Goal: Task Accomplishment & Management: Complete application form

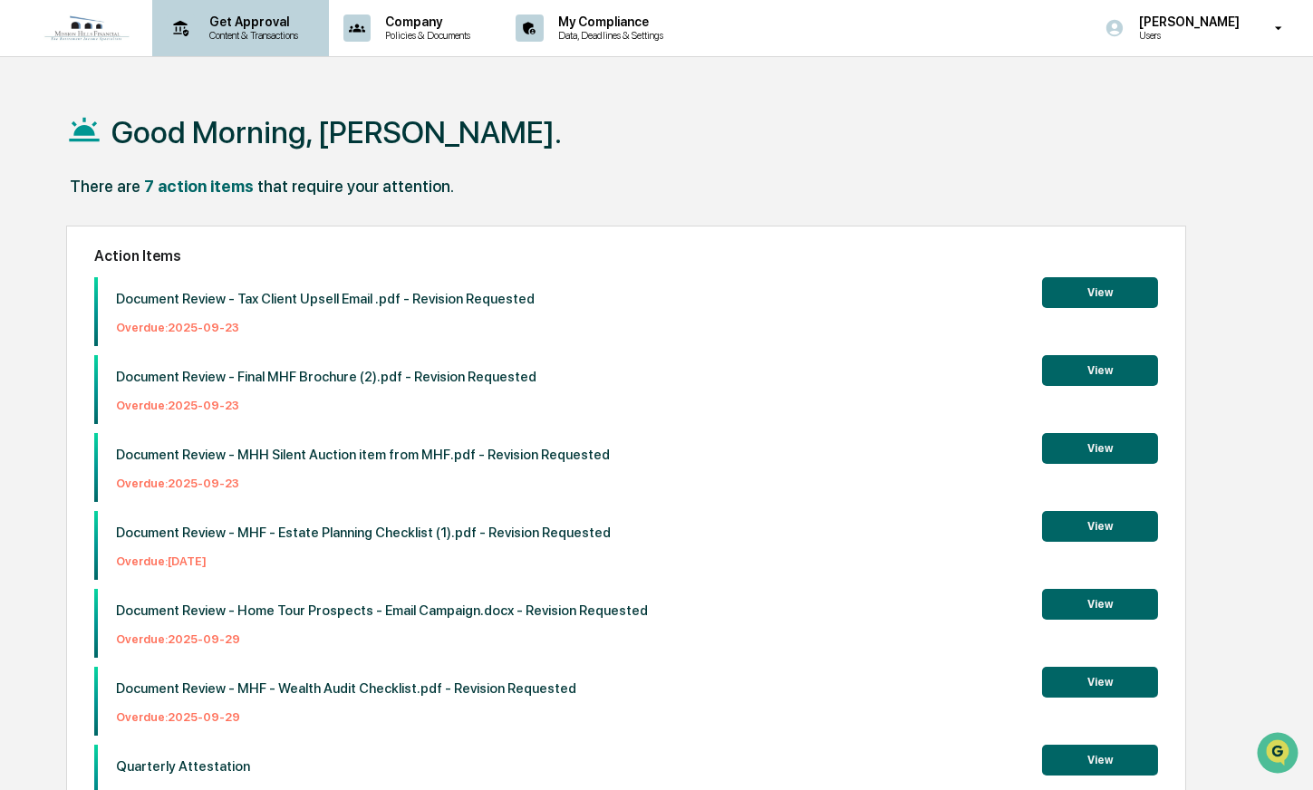
click at [228, 46] on div "Get Approval Content & Transactions" at bounding box center [239, 28] width 159 height 56
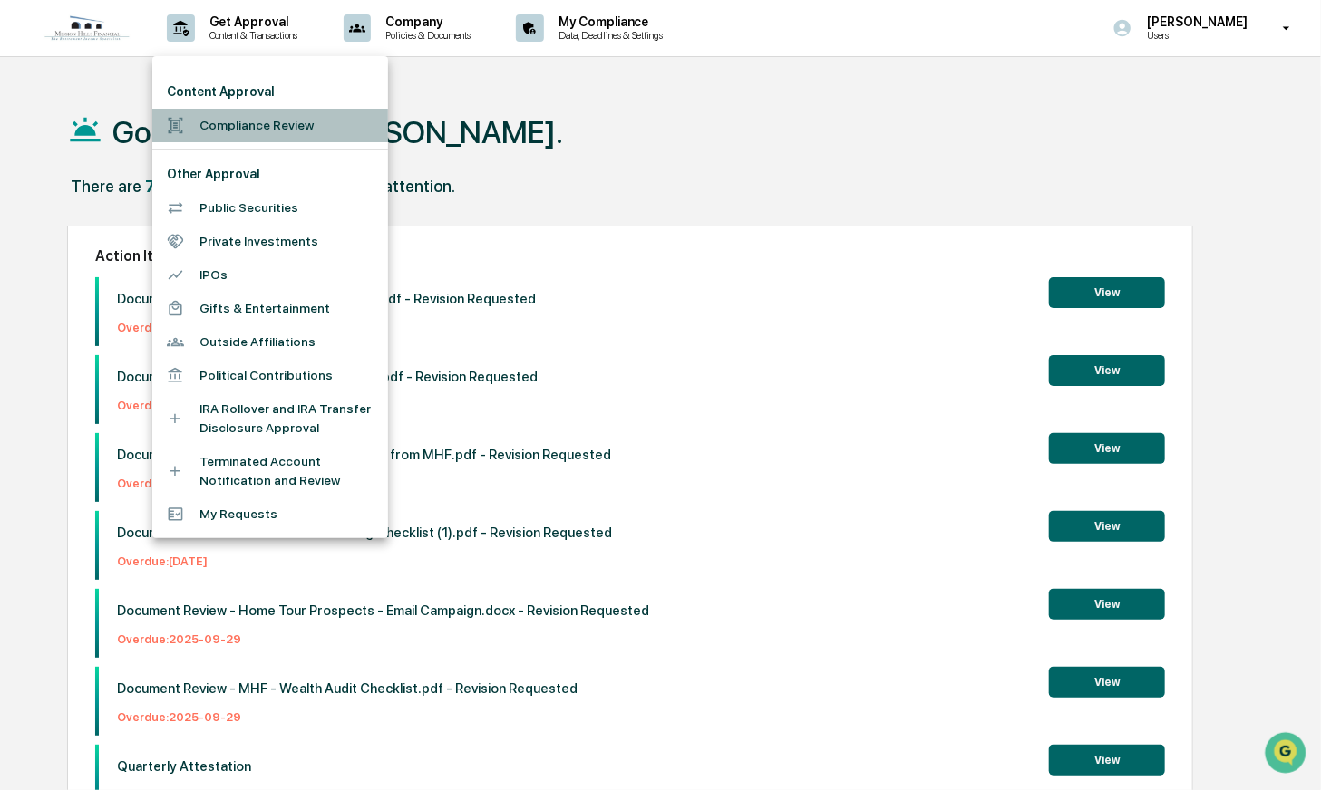
click at [230, 131] on li "Compliance Review" at bounding box center [270, 126] width 236 height 34
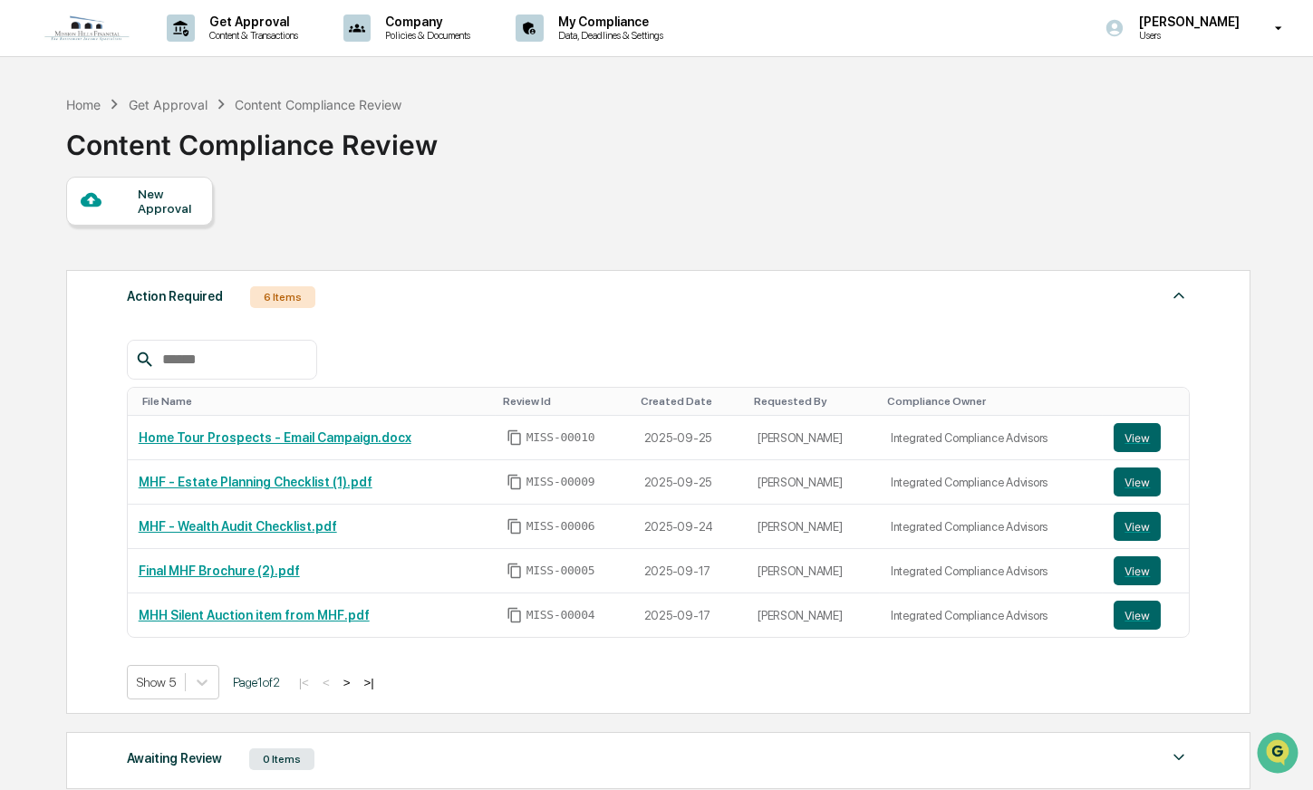
click at [147, 213] on div "New Approval" at bounding box center [168, 201] width 61 height 29
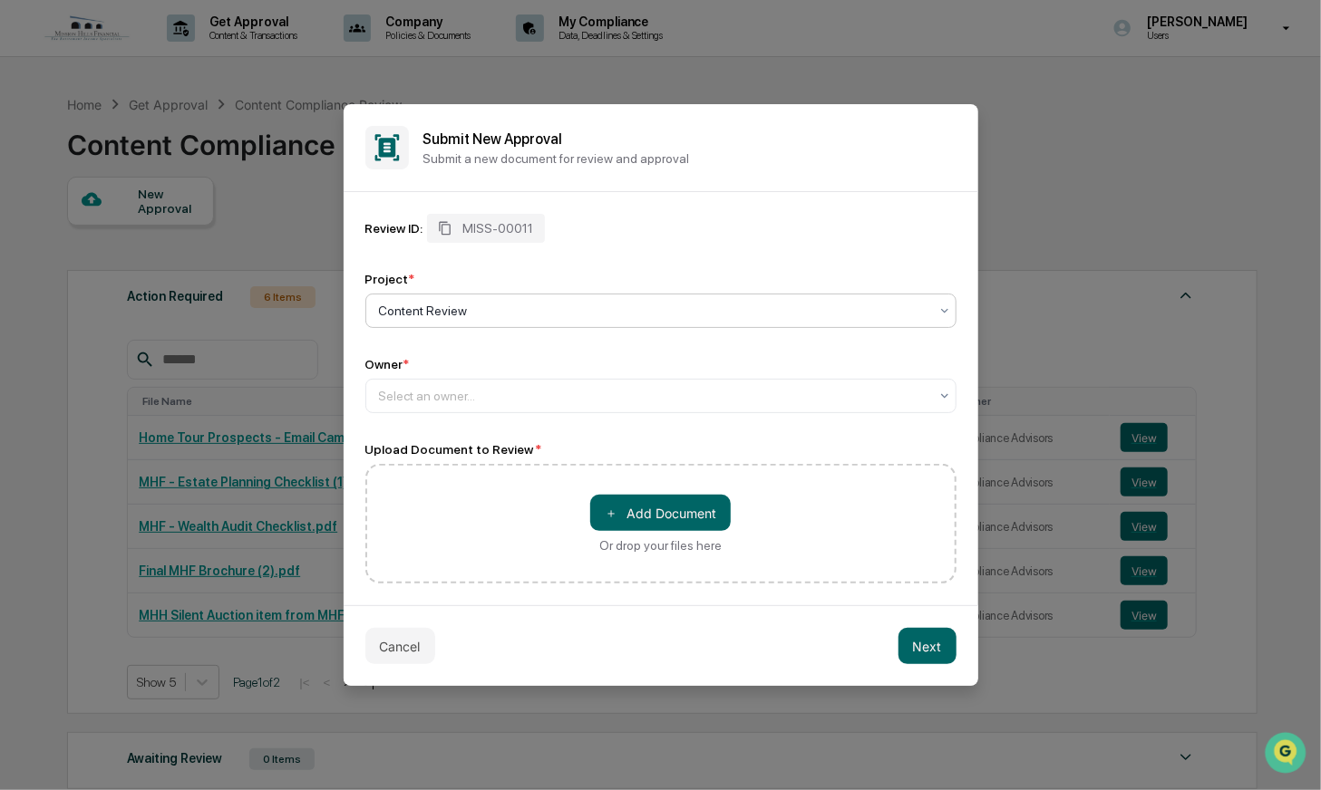
click at [487, 369] on div "Owner *" at bounding box center [660, 364] width 591 height 15
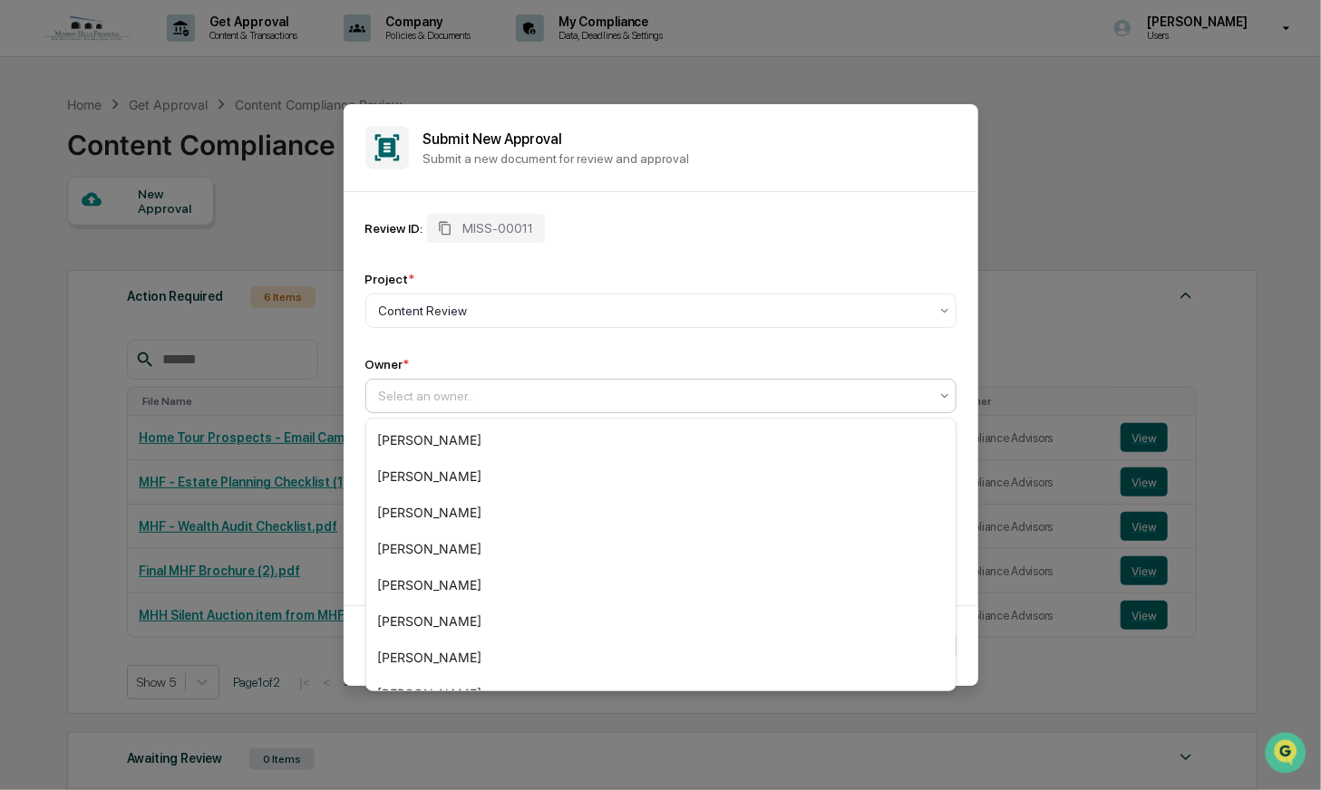
click at [489, 398] on div at bounding box center [653, 396] width 549 height 18
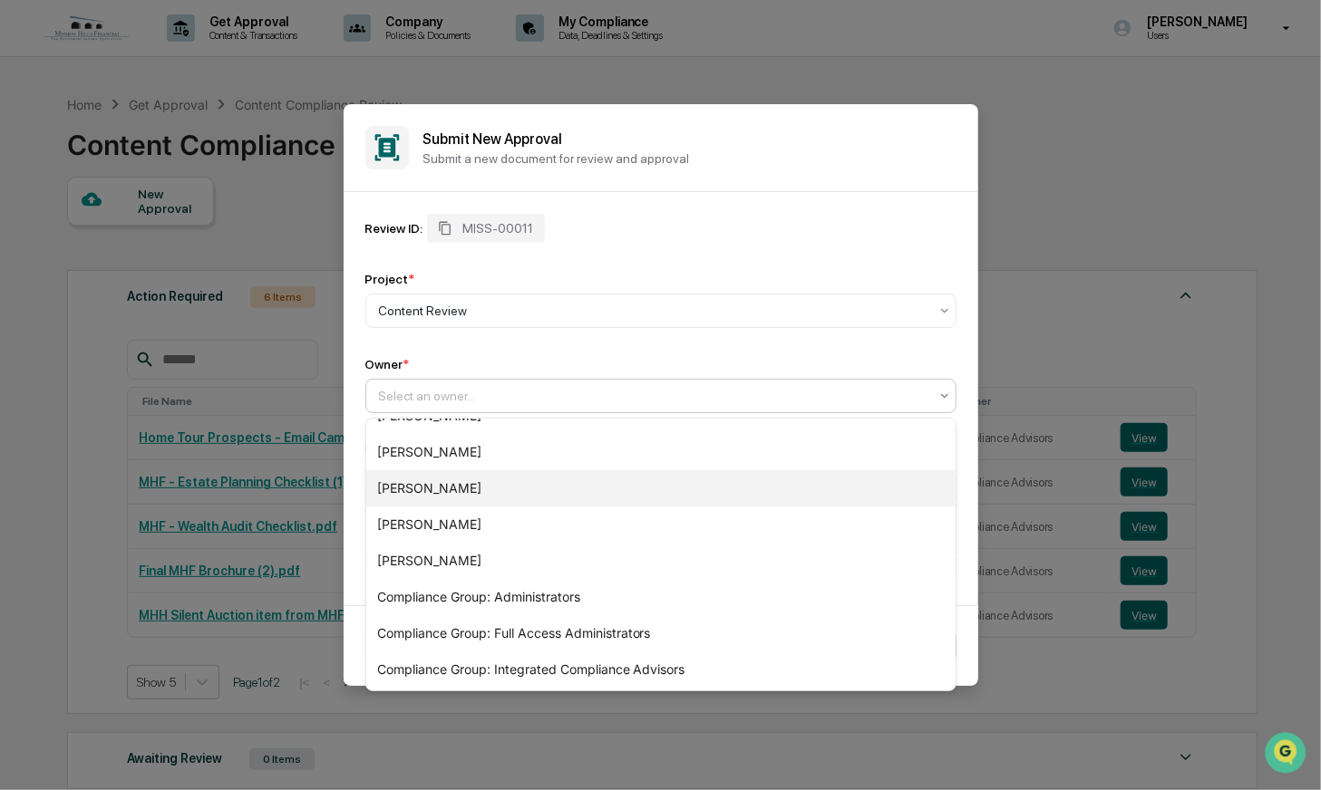
scroll to position [352, 0]
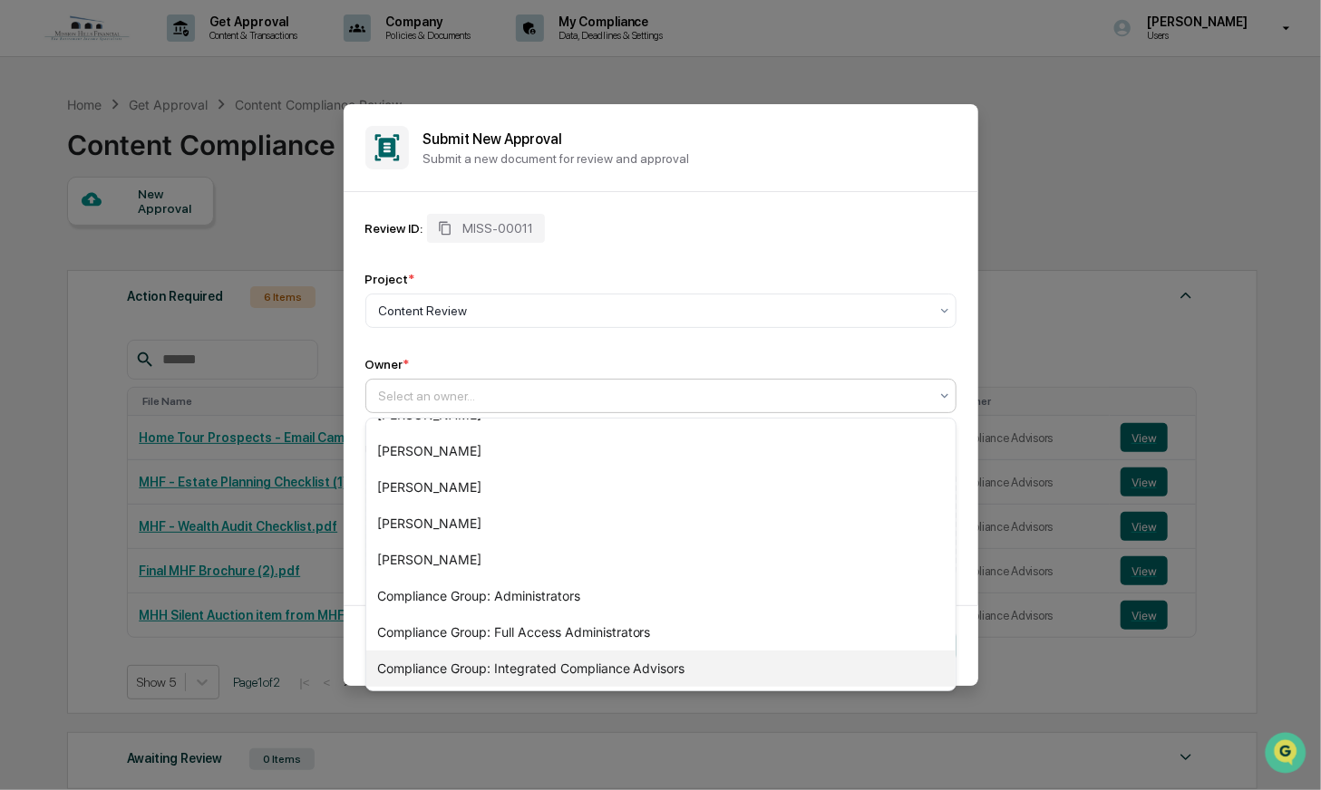
click at [586, 671] on div "Compliance Group: Integrated Compliance Advisors" at bounding box center [660, 669] width 589 height 36
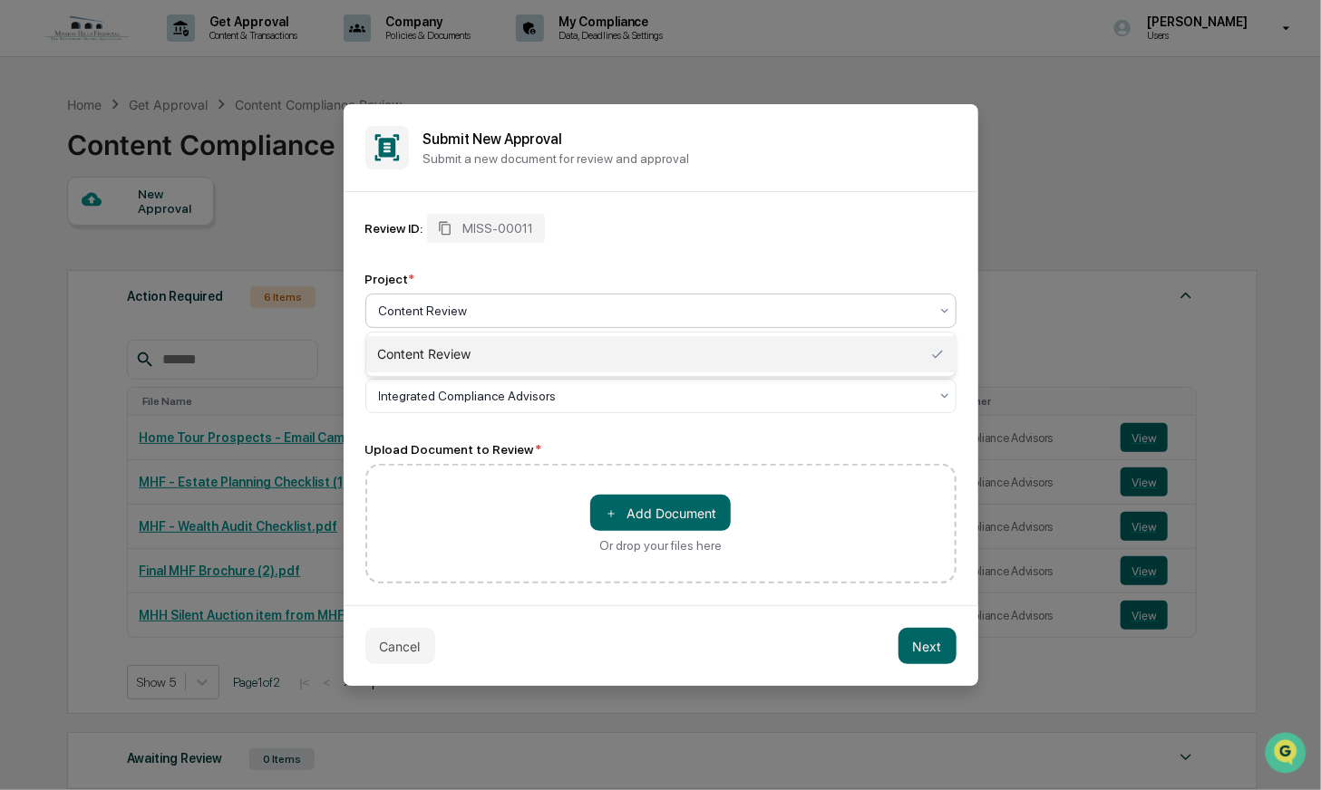
click at [806, 324] on div "Content Review" at bounding box center [660, 311] width 591 height 34
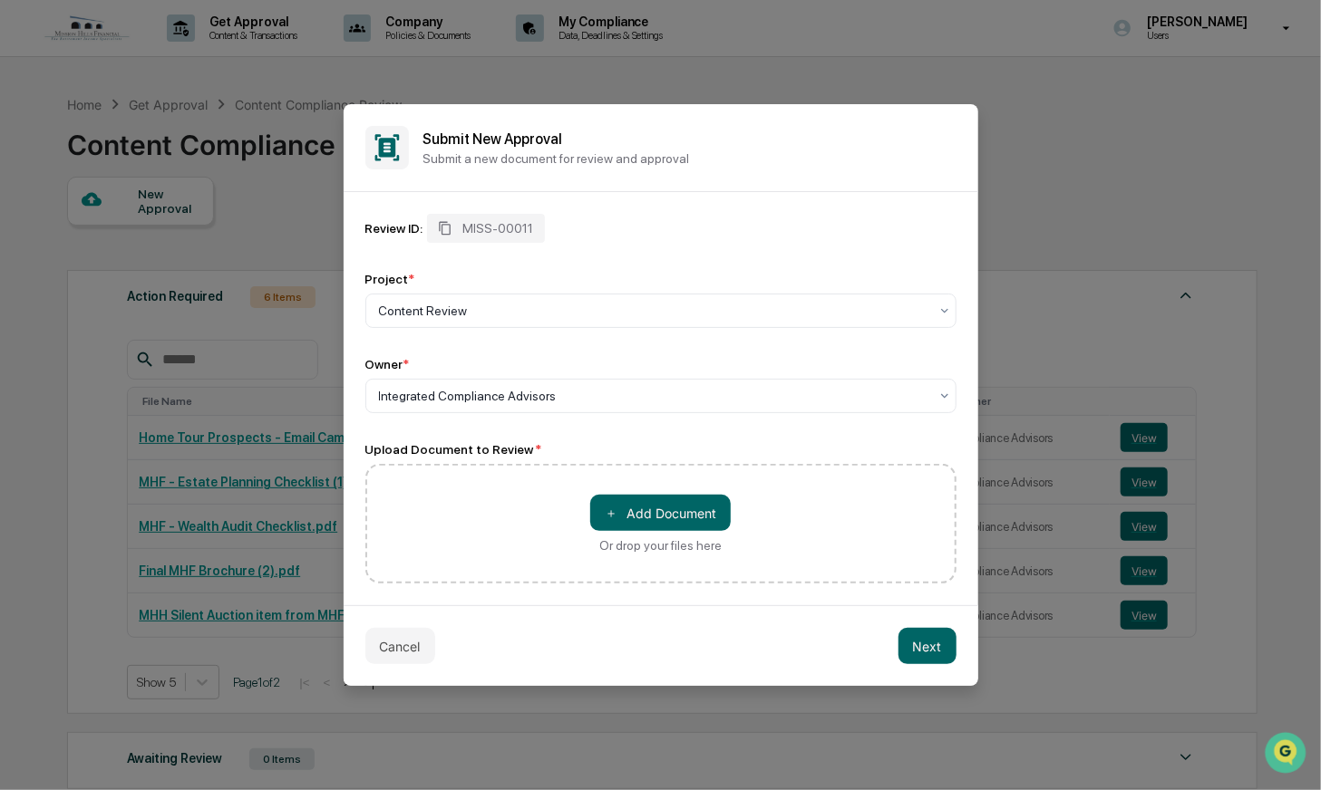
click at [770, 283] on div "Project *" at bounding box center [660, 279] width 591 height 15
click at [686, 512] on button "＋ Add Document" at bounding box center [660, 513] width 140 height 36
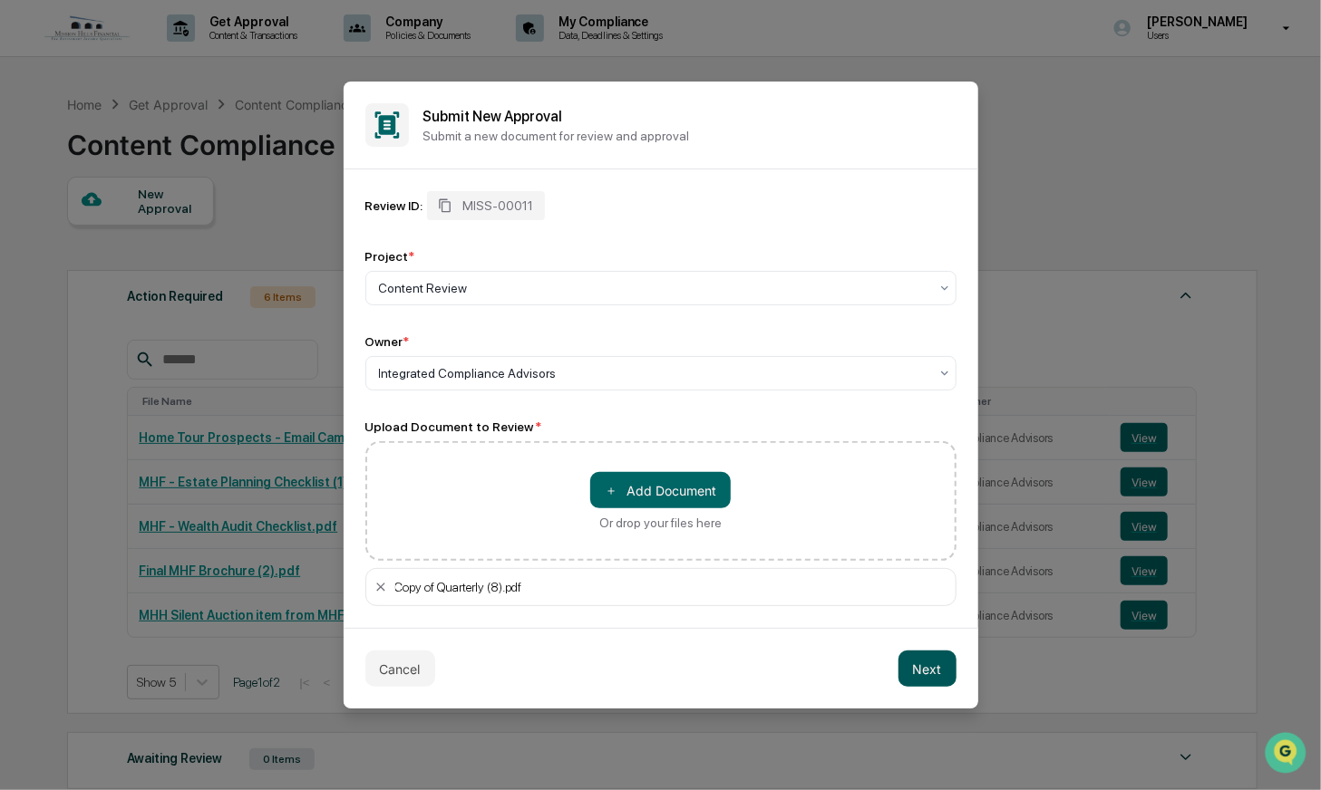
click at [934, 671] on button "Next" at bounding box center [927, 669] width 58 height 36
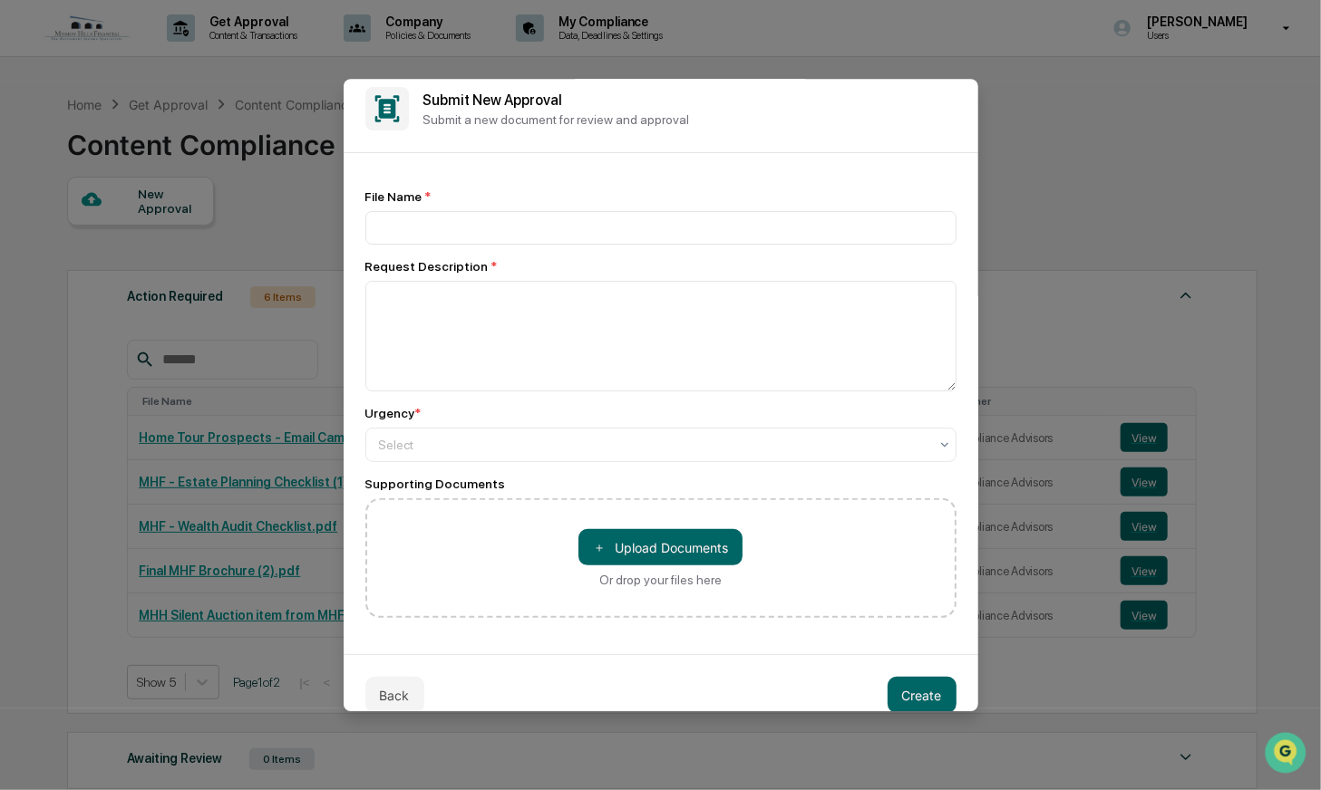
scroll to position [0, 0]
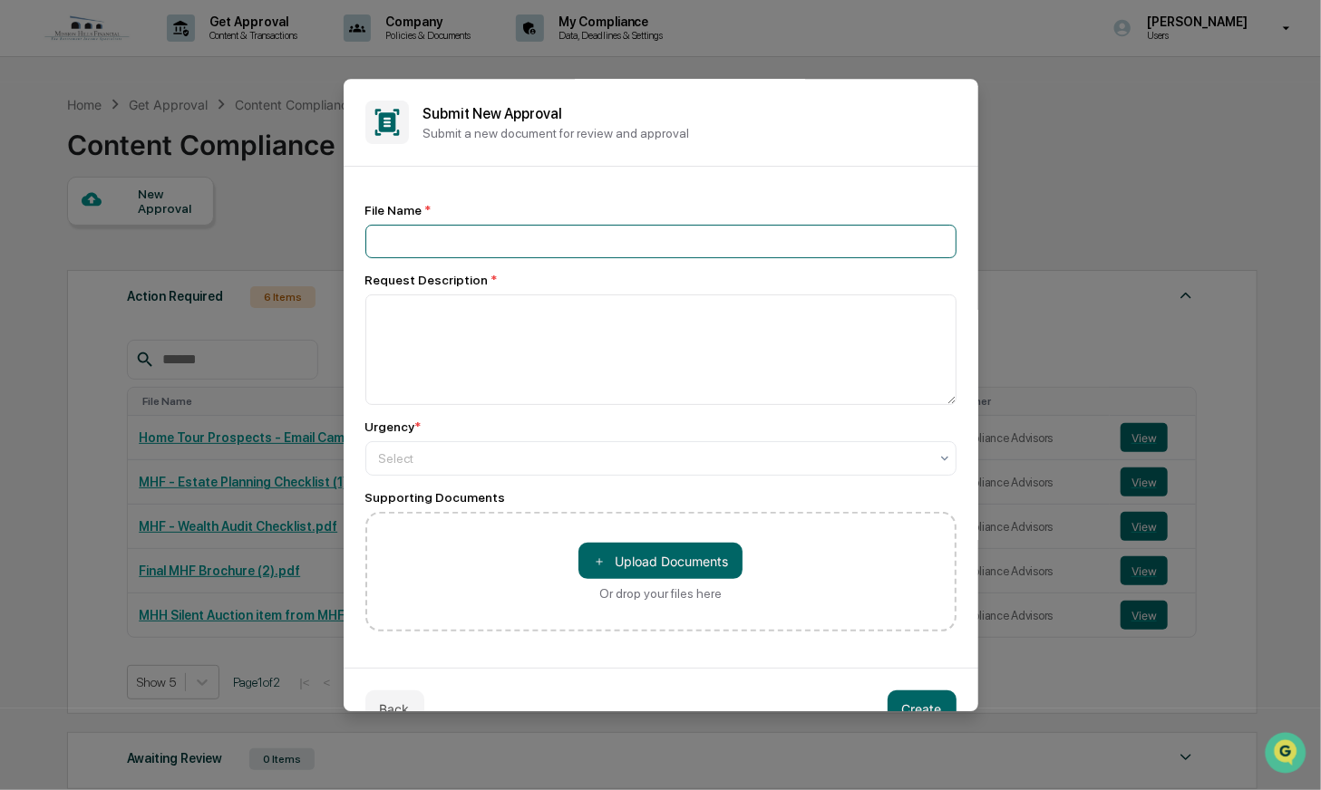
click at [470, 235] on input at bounding box center [660, 242] width 591 height 34
type input "**********"
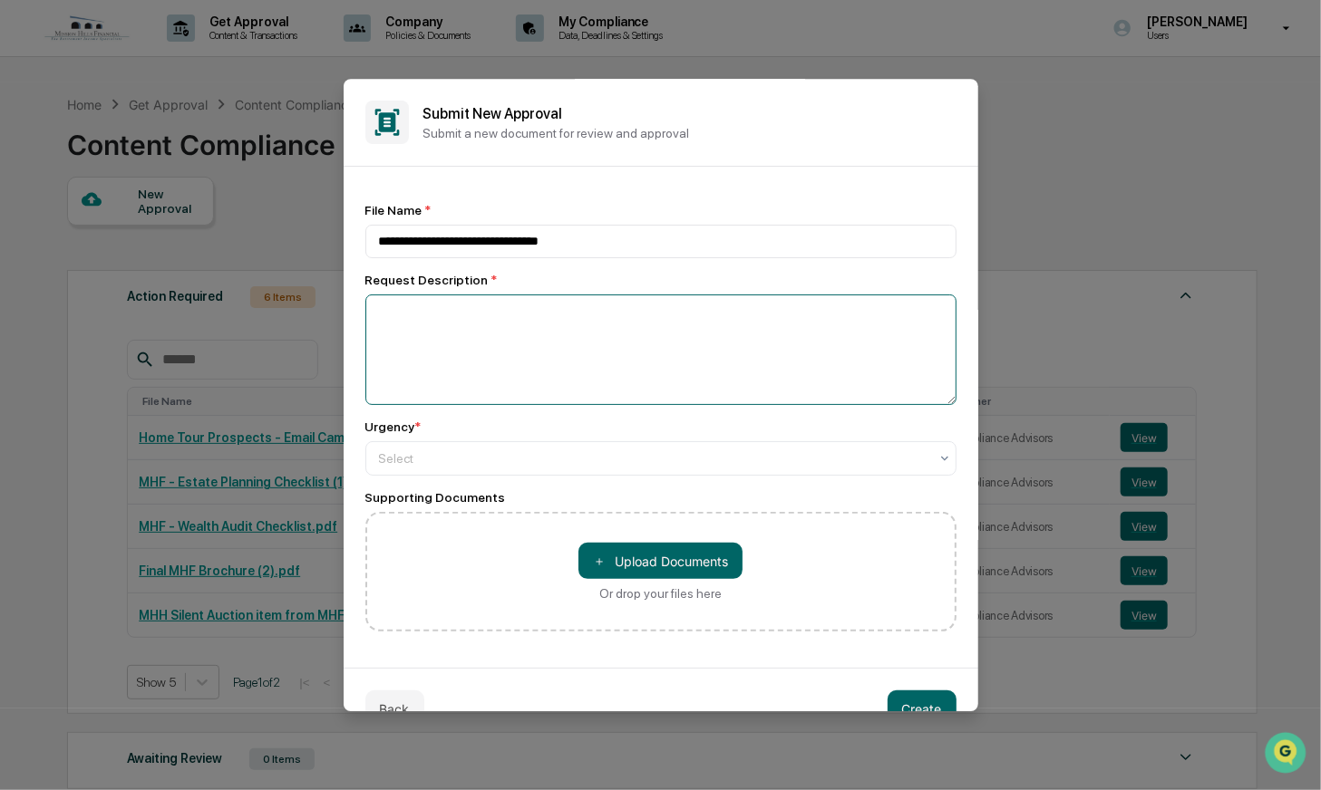
click at [580, 331] on textarea at bounding box center [660, 350] width 591 height 111
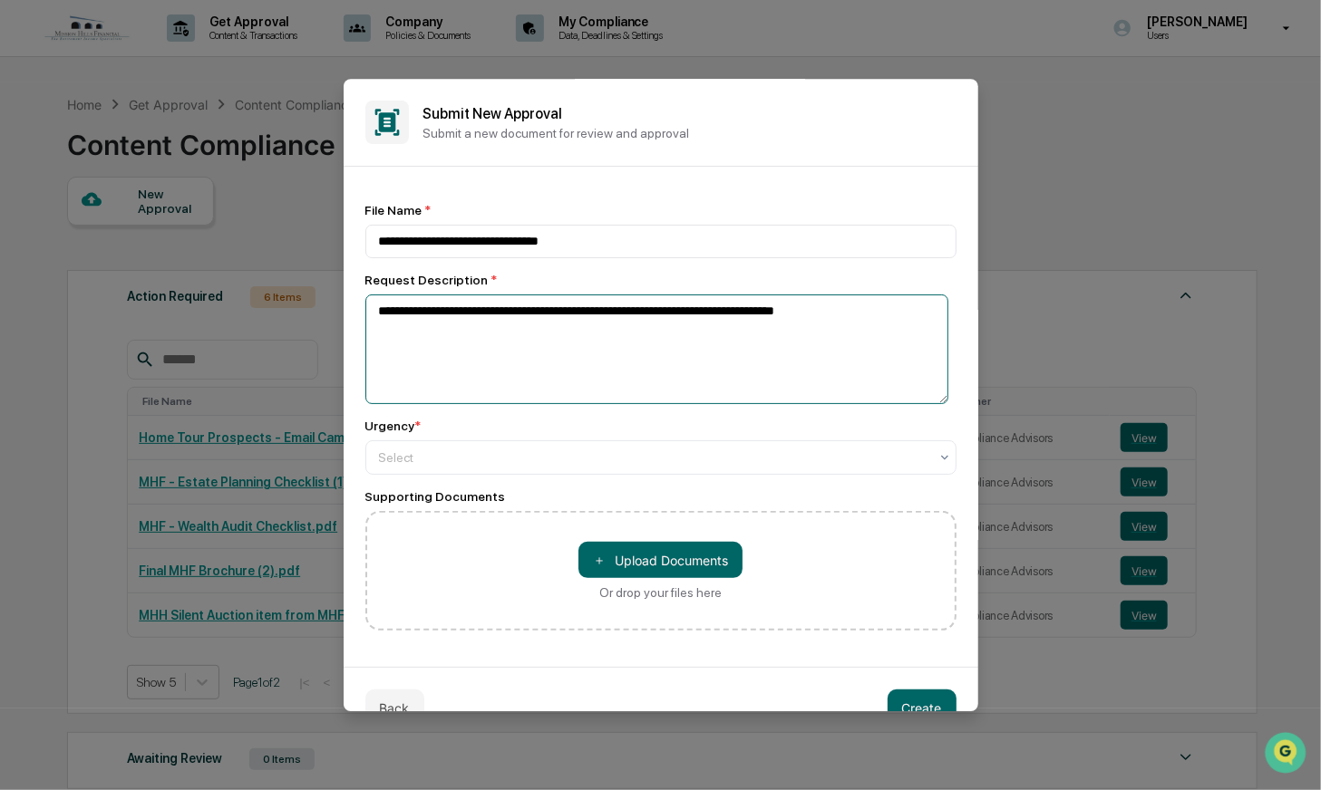
click at [797, 315] on textarea "**********" at bounding box center [657, 350] width 584 height 110
click at [777, 317] on textarea "**********" at bounding box center [657, 350] width 584 height 110
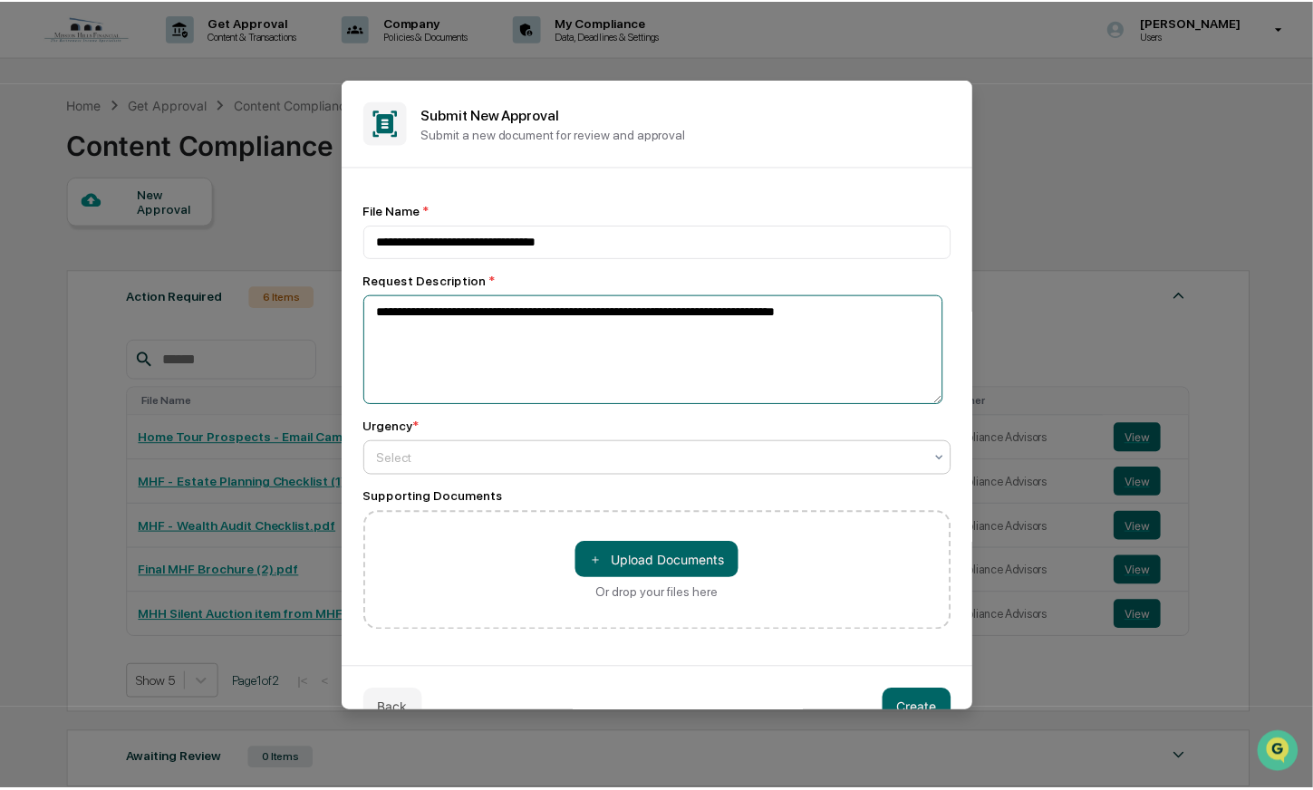
scroll to position [39, 0]
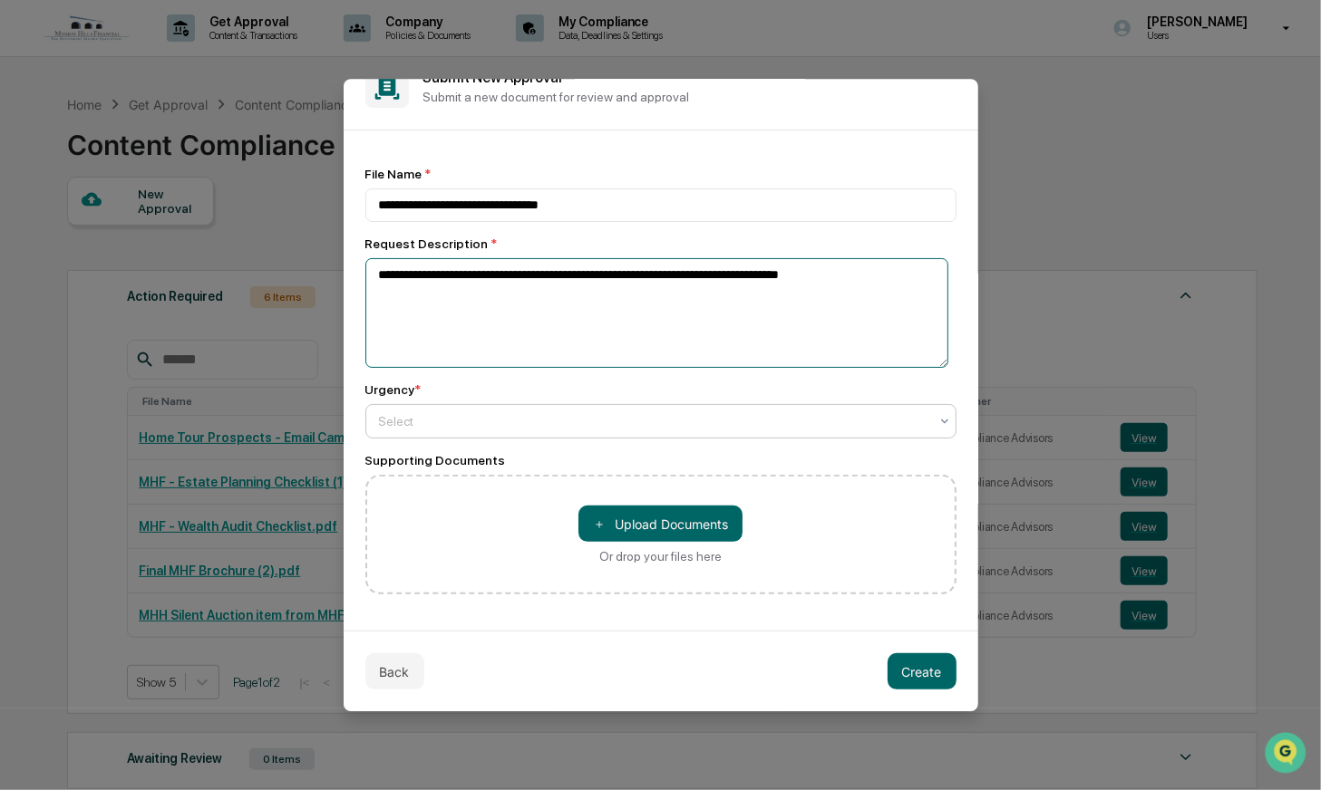
type textarea "**********"
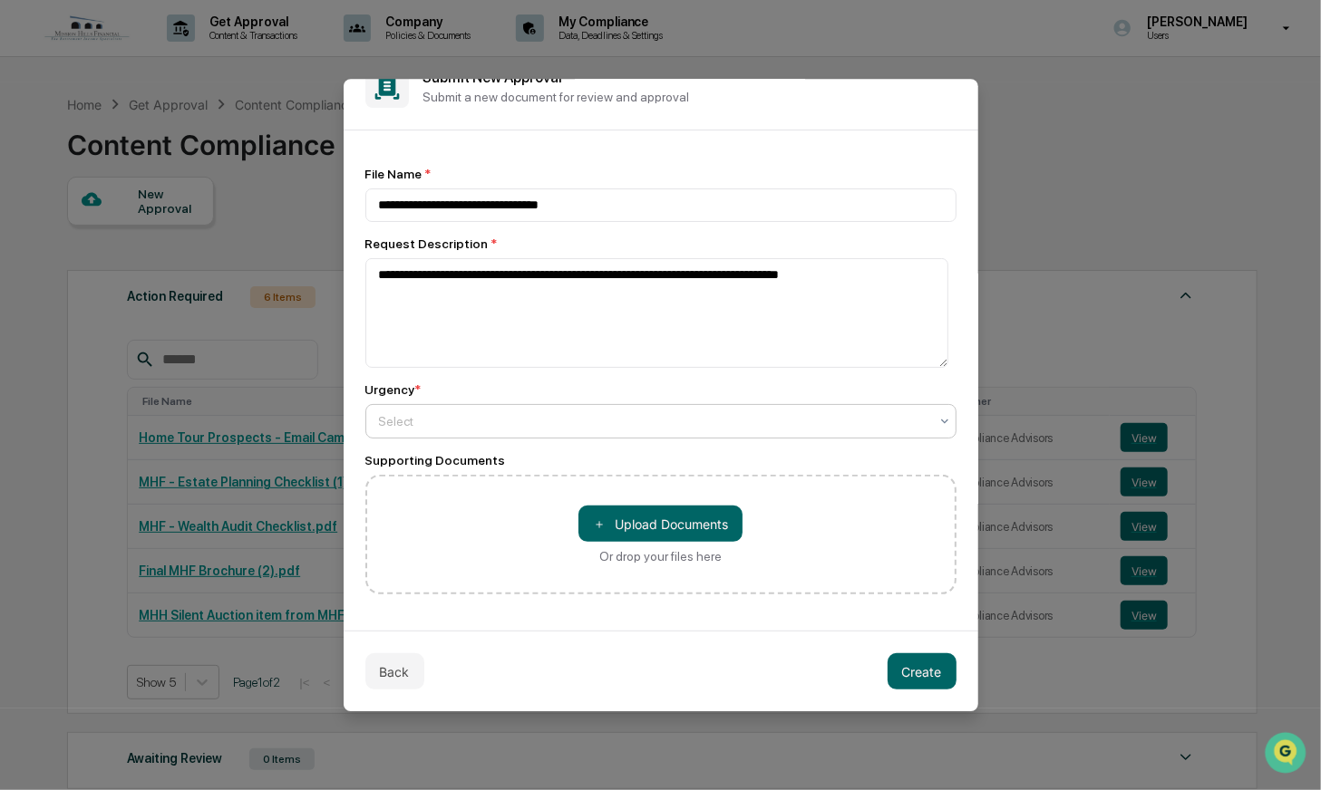
click at [586, 416] on div at bounding box center [653, 422] width 549 height 18
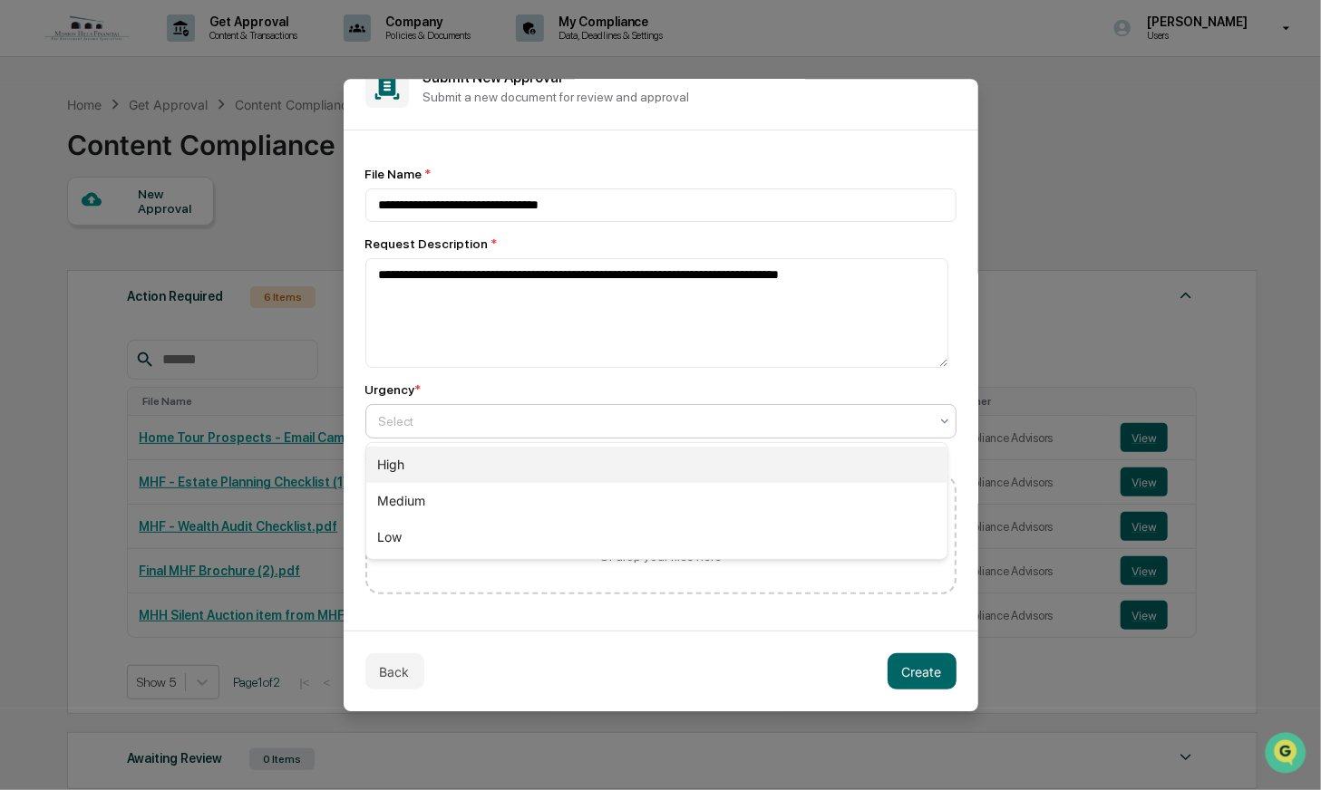
click at [575, 471] on div "High" at bounding box center [657, 465] width 582 height 36
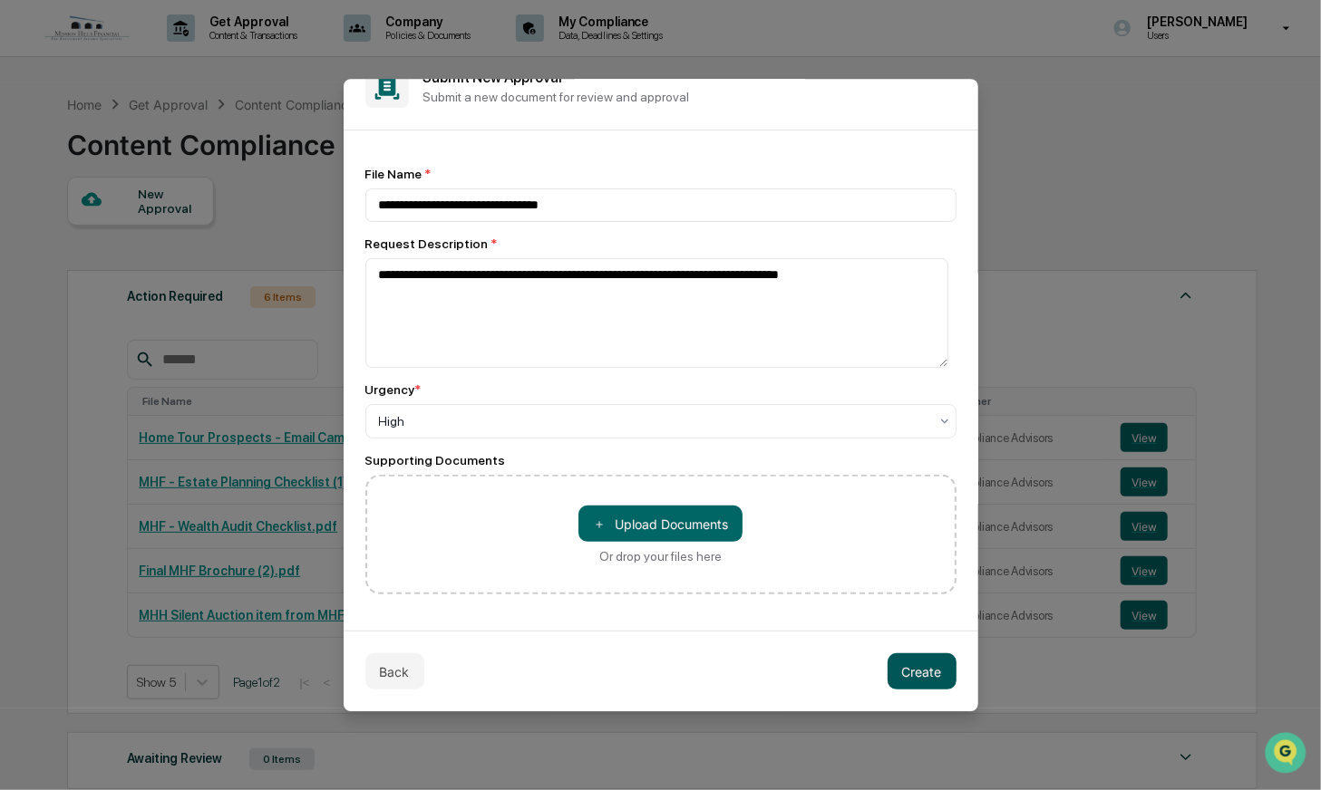
click at [909, 674] on button "Create" at bounding box center [921, 672] width 69 height 36
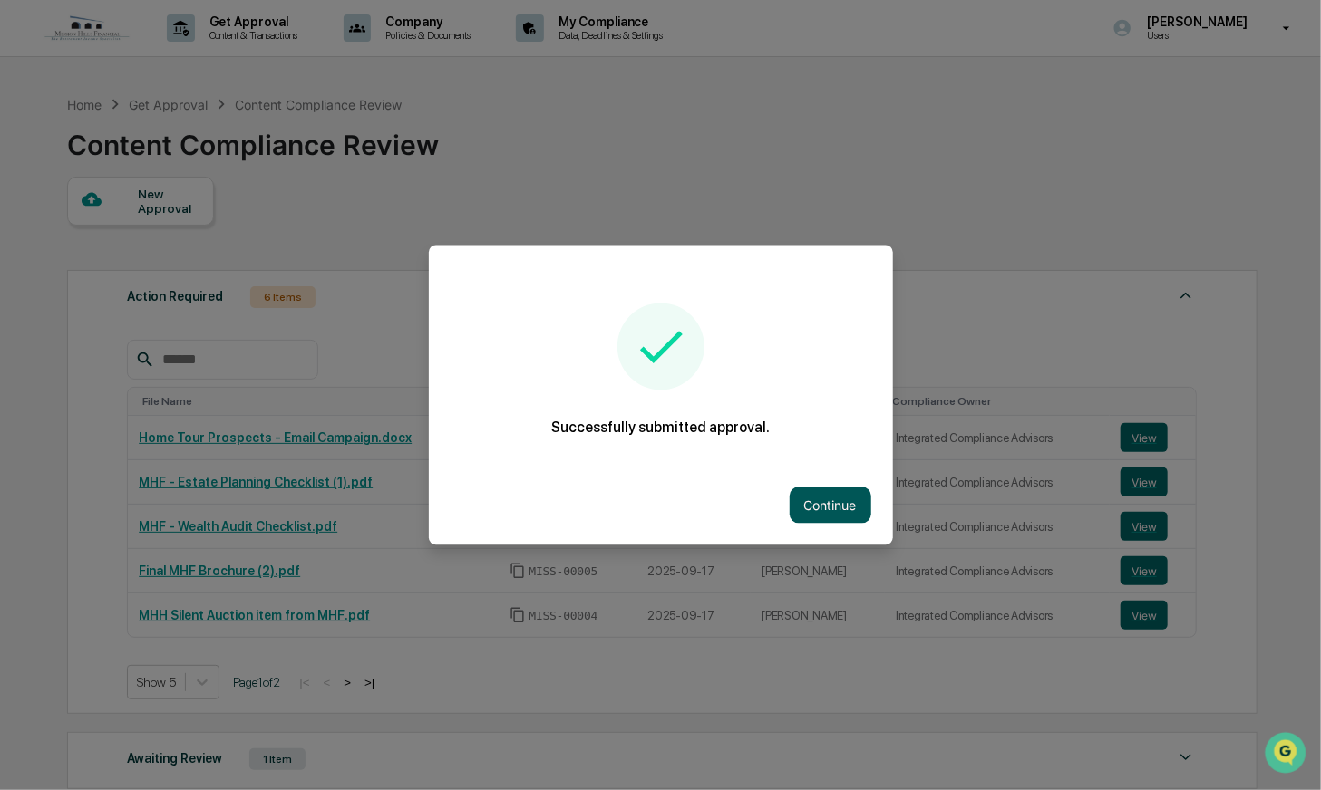
click at [828, 510] on button "Continue" at bounding box center [830, 506] width 82 height 36
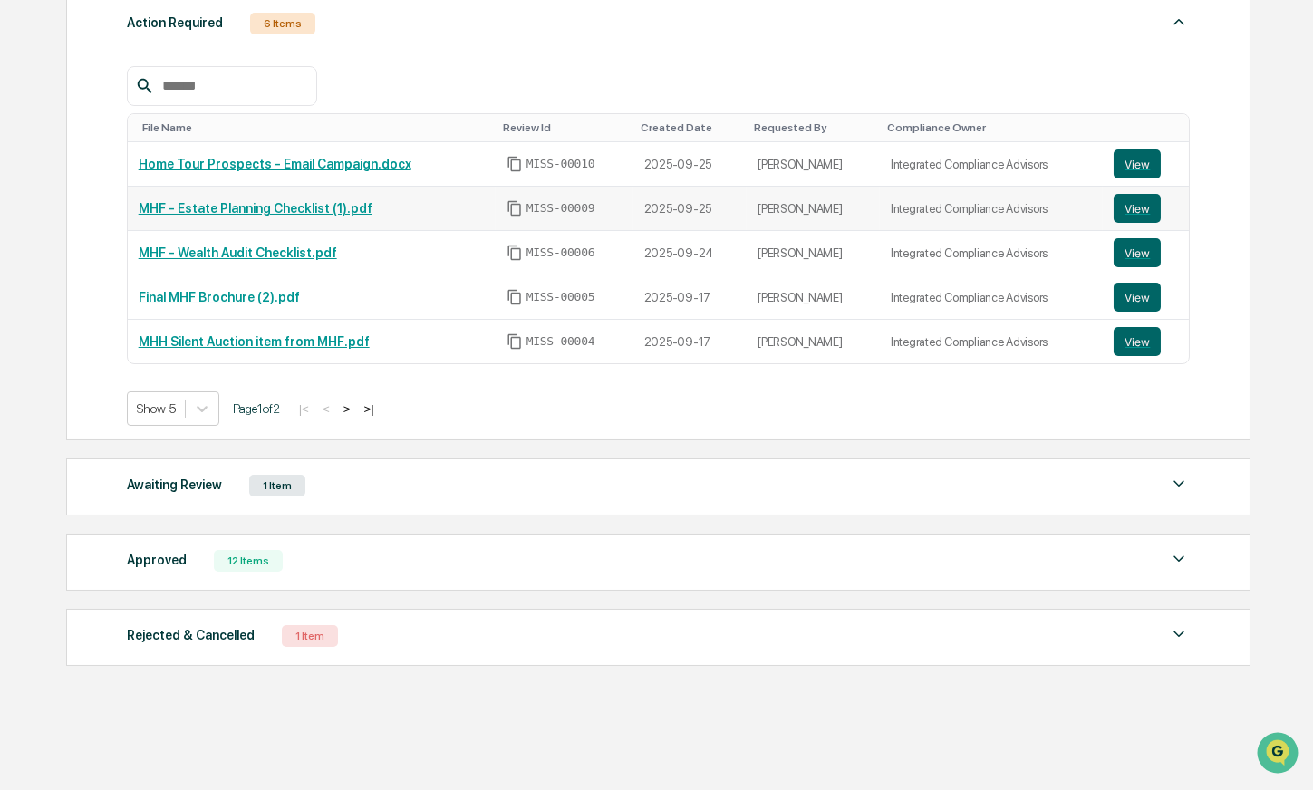
scroll to position [0, 0]
